Goal: Complete application form

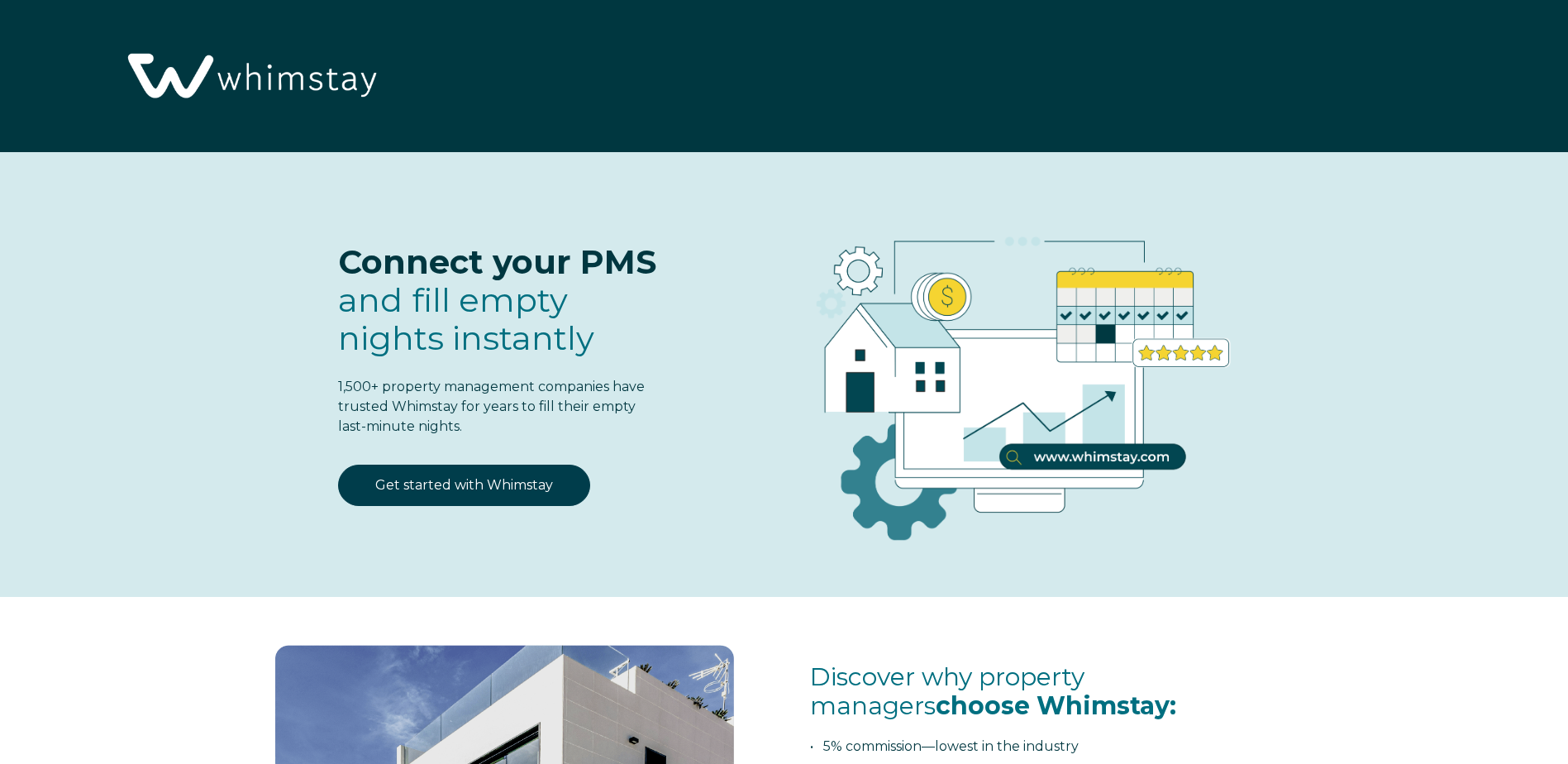
select select "US"
select select "Standard"
click at [473, 485] on link "Get started with Whimstay" at bounding box center [464, 485] width 252 height 41
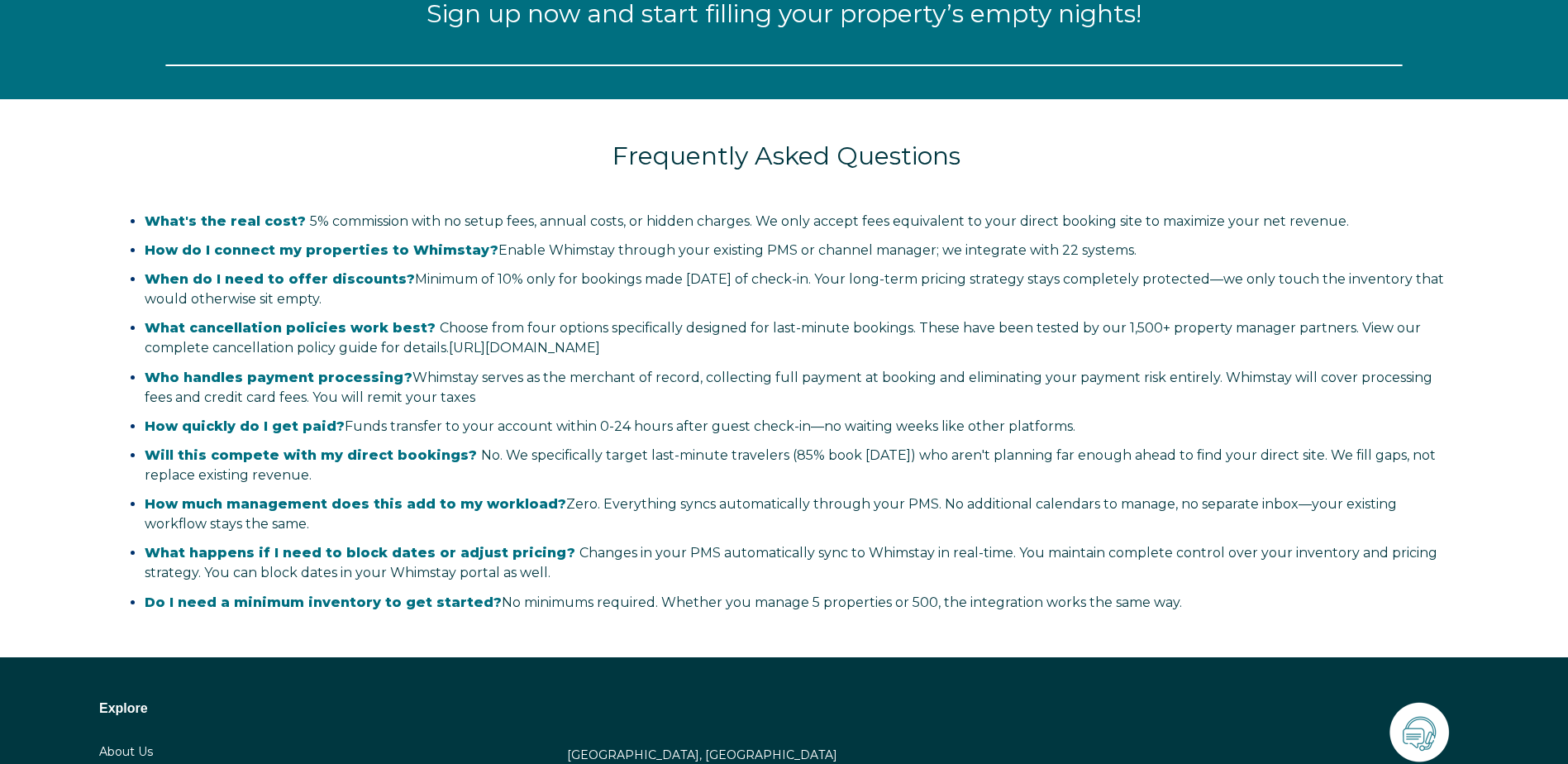
select select "US"
select select "Standard"
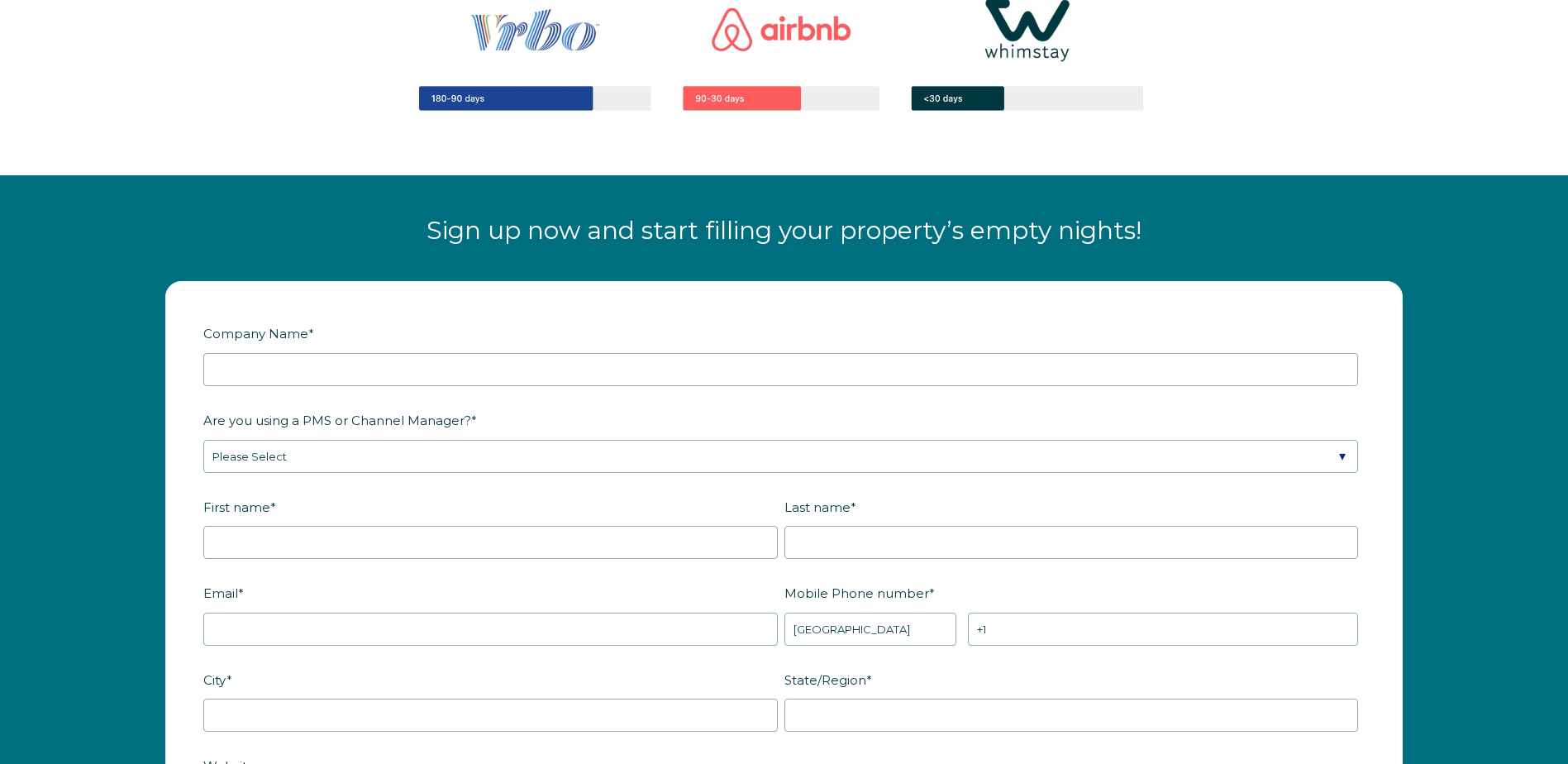
scroll to position [1998, 0]
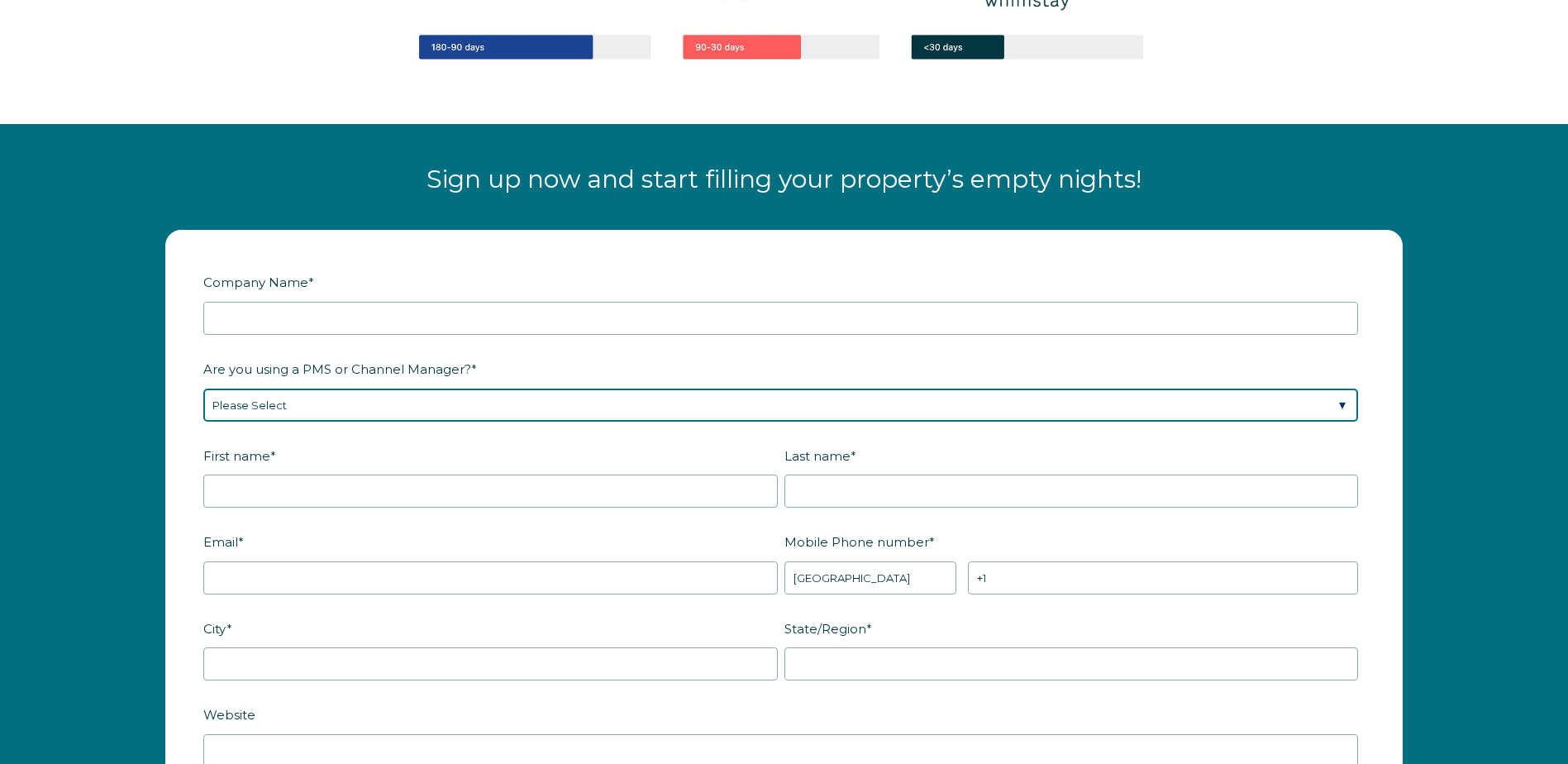
click at [1336, 409] on select "Please Select Barefoot BookingPal Boost Brightside CiiRUS Escapia Guesty Hostaw…" at bounding box center [781, 405] width 1155 height 33
